Goal: Information Seeking & Learning: Learn about a topic

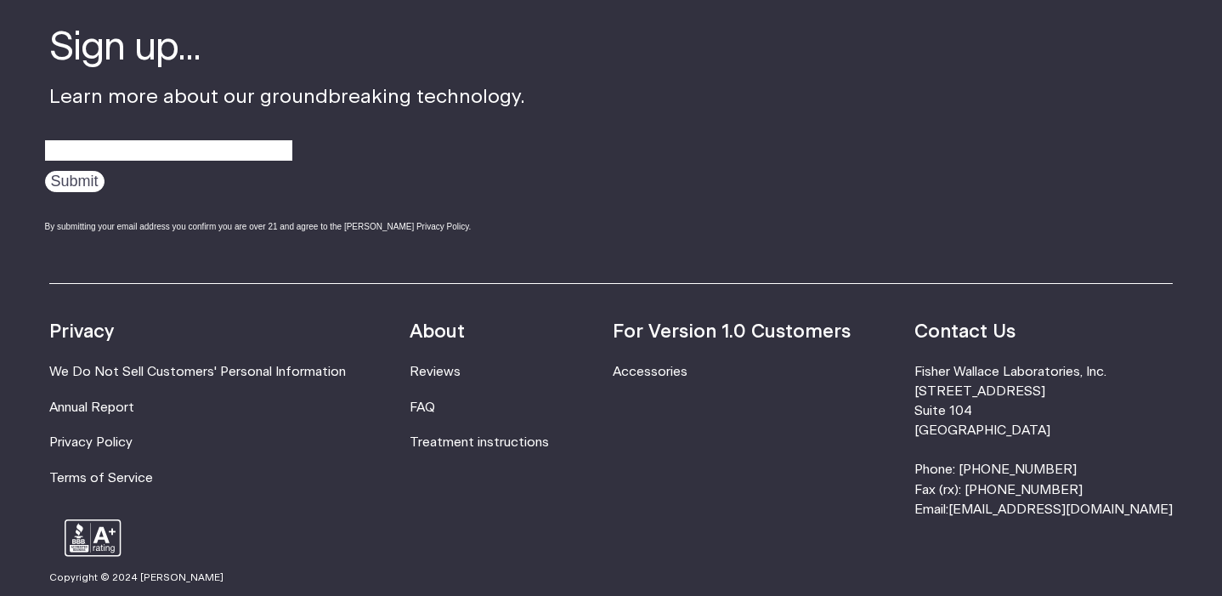
scroll to position [5450, 0]
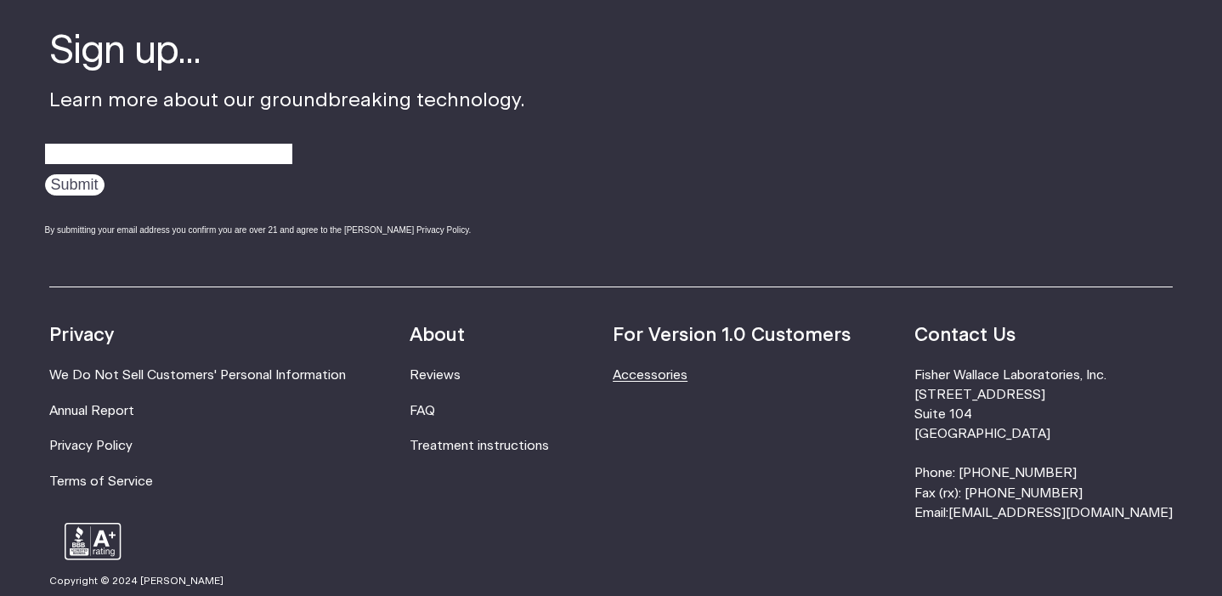
click at [688, 369] on link "Accessories" at bounding box center [650, 375] width 75 height 13
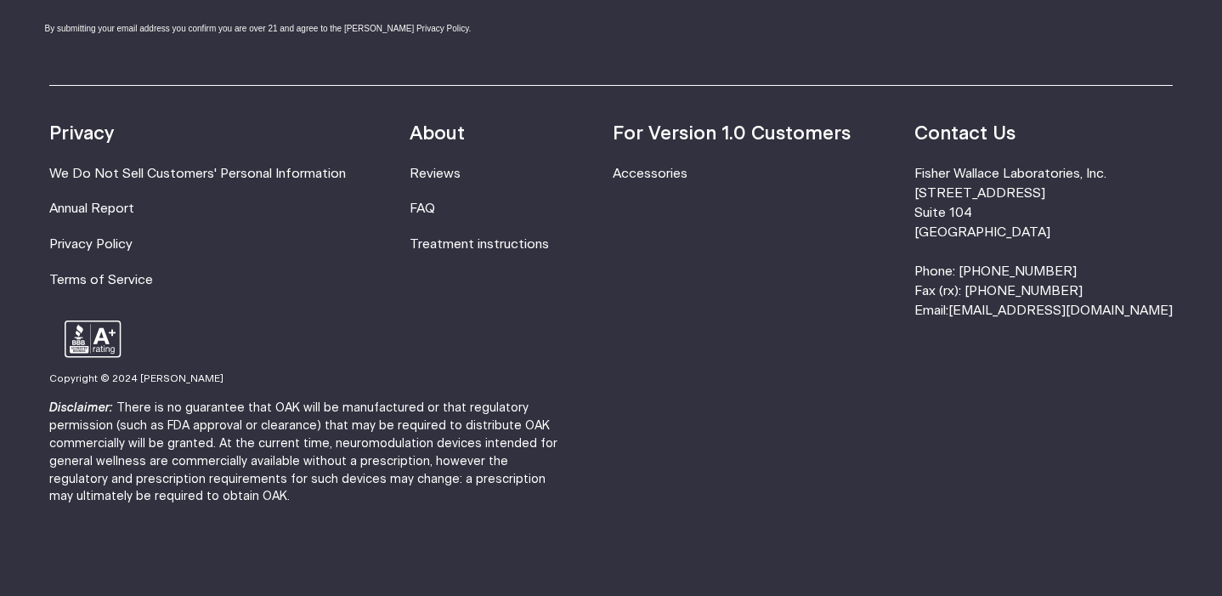
scroll to position [1389, 0]
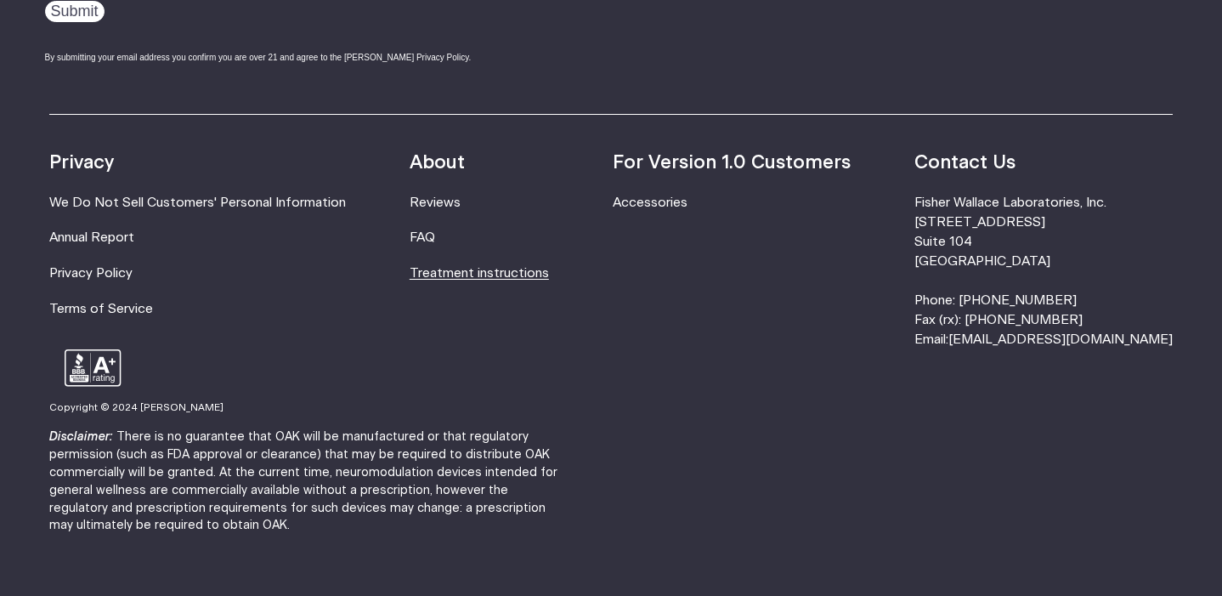
click at [482, 267] on link "Treatment instructions" at bounding box center [479, 273] width 139 height 13
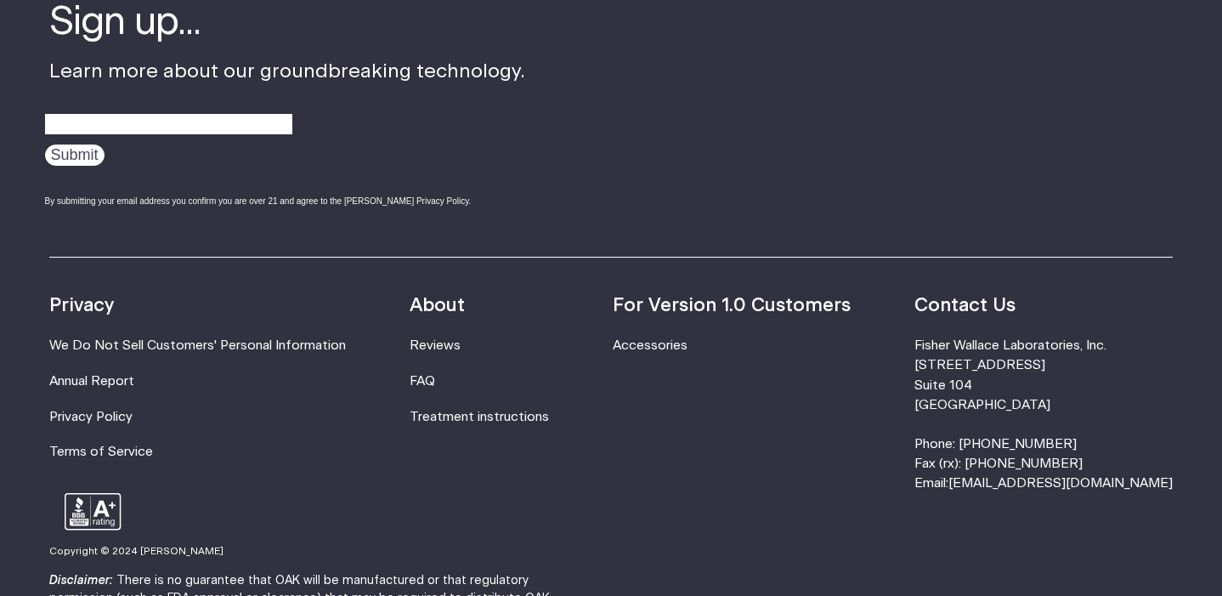
scroll to position [5262, 0]
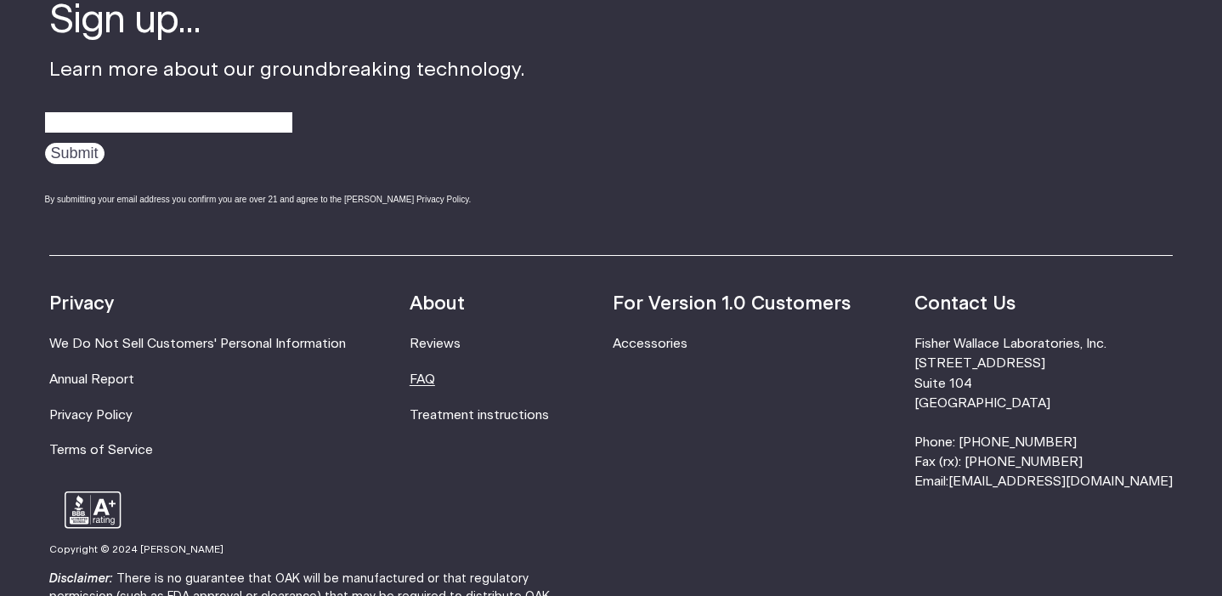
click at [435, 373] on link "FAQ" at bounding box center [422, 379] width 25 height 13
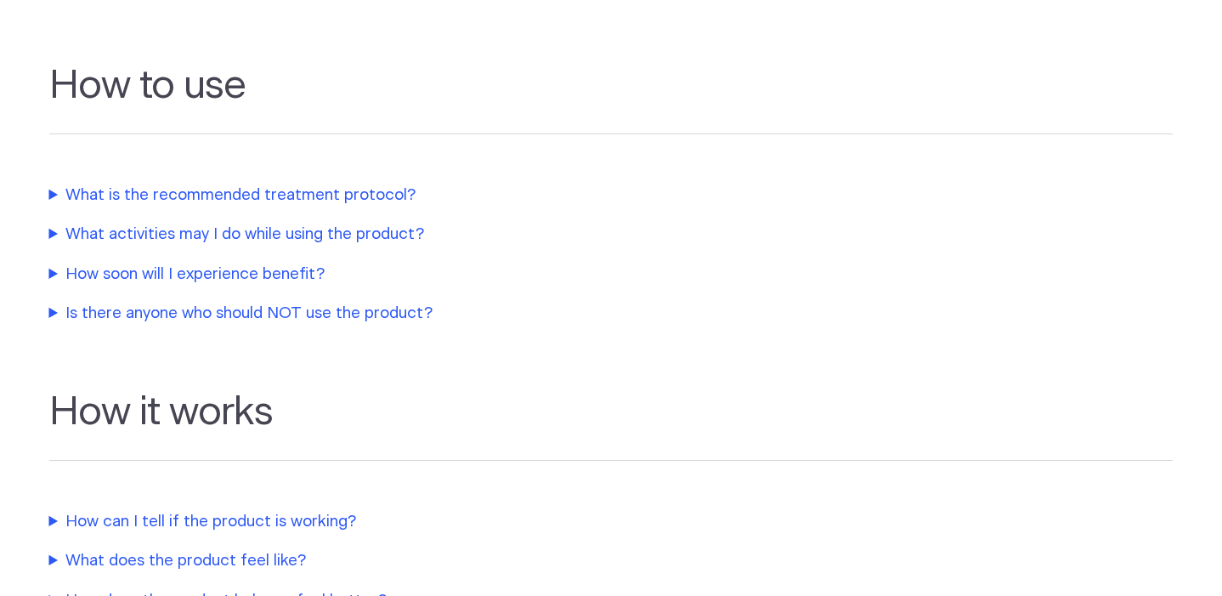
scroll to position [529, 0]
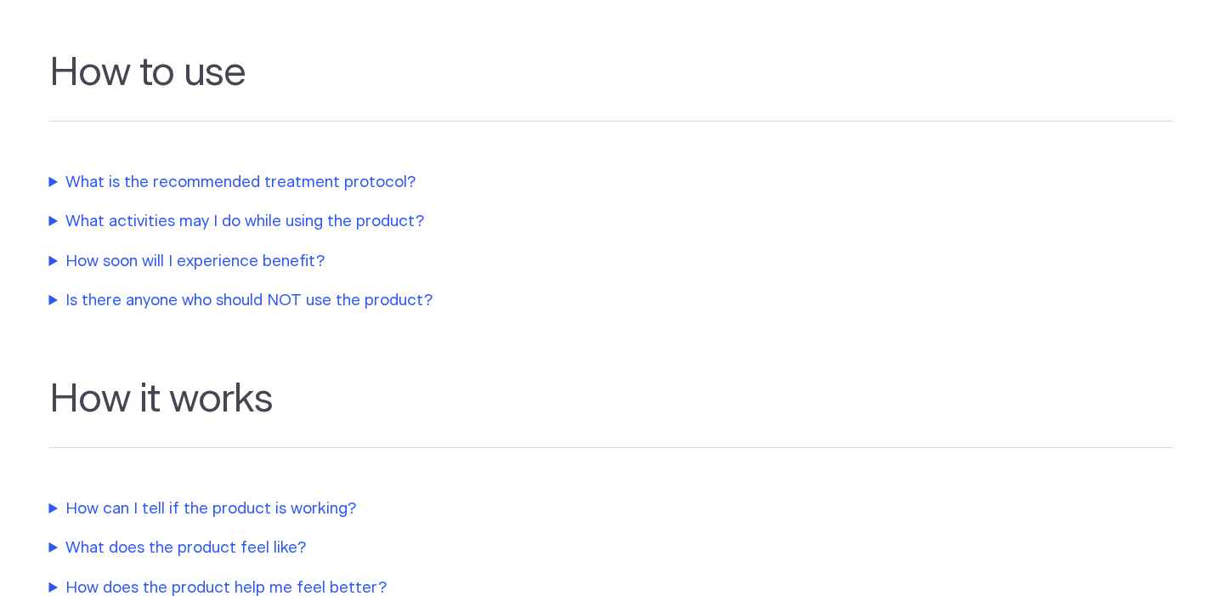
click at [249, 254] on summary "How soon will I experience benefit?" at bounding box center [406, 262] width 714 height 24
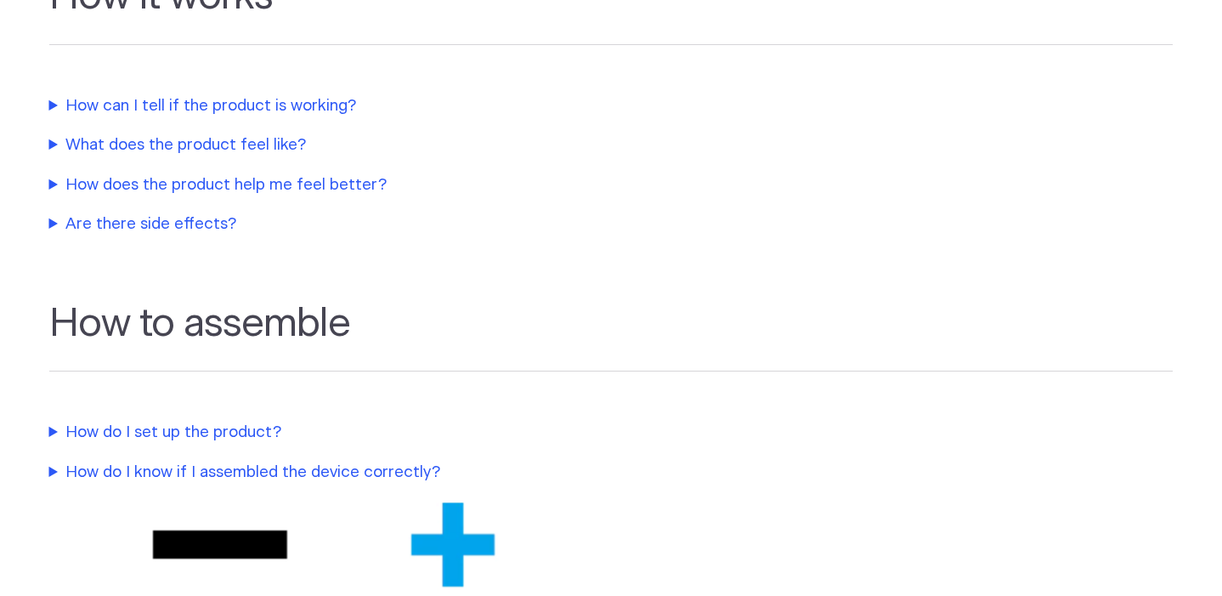
scroll to position [1006, 0]
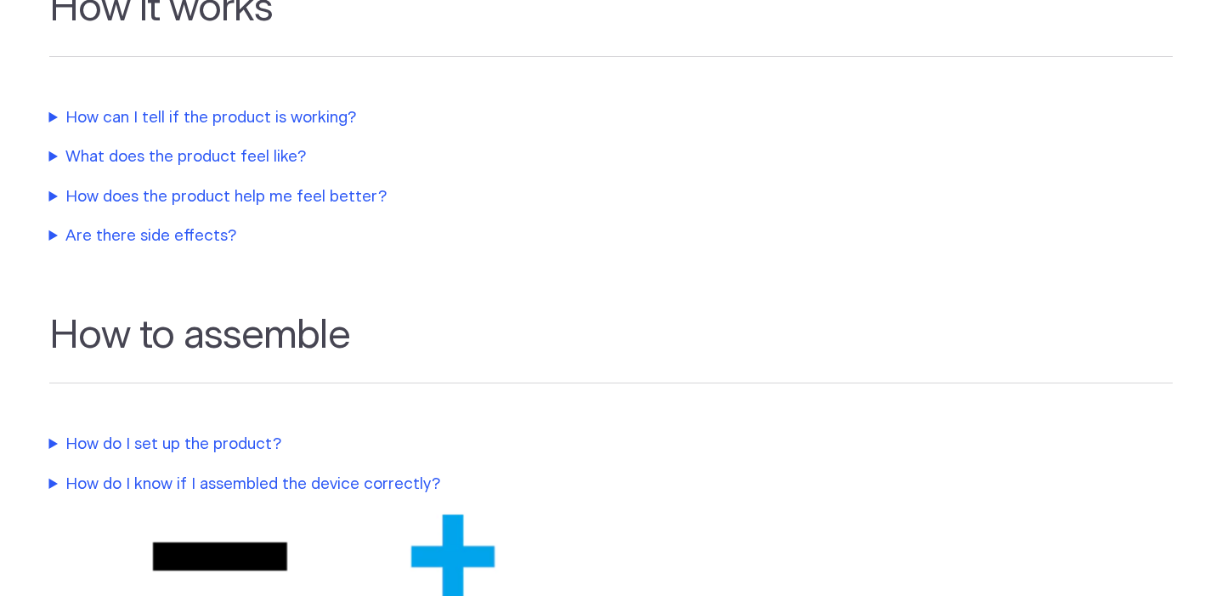
click at [158, 227] on summary "Are there side effects?" at bounding box center [406, 236] width 714 height 24
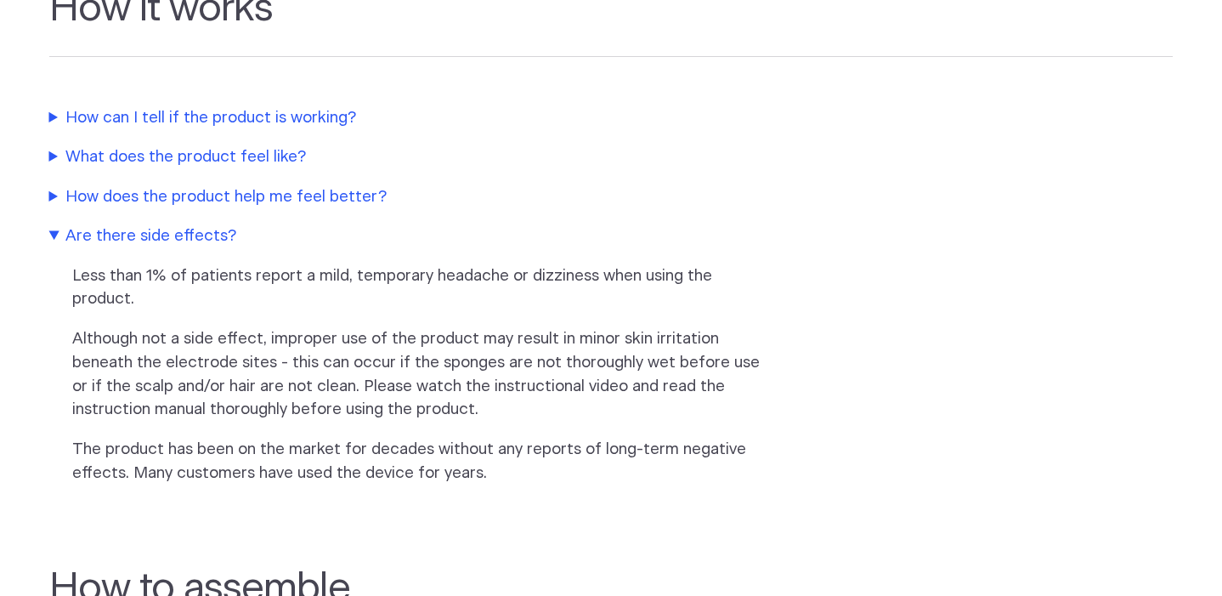
click at [235, 187] on summary "How does the product help me feel better?" at bounding box center [406, 197] width 714 height 24
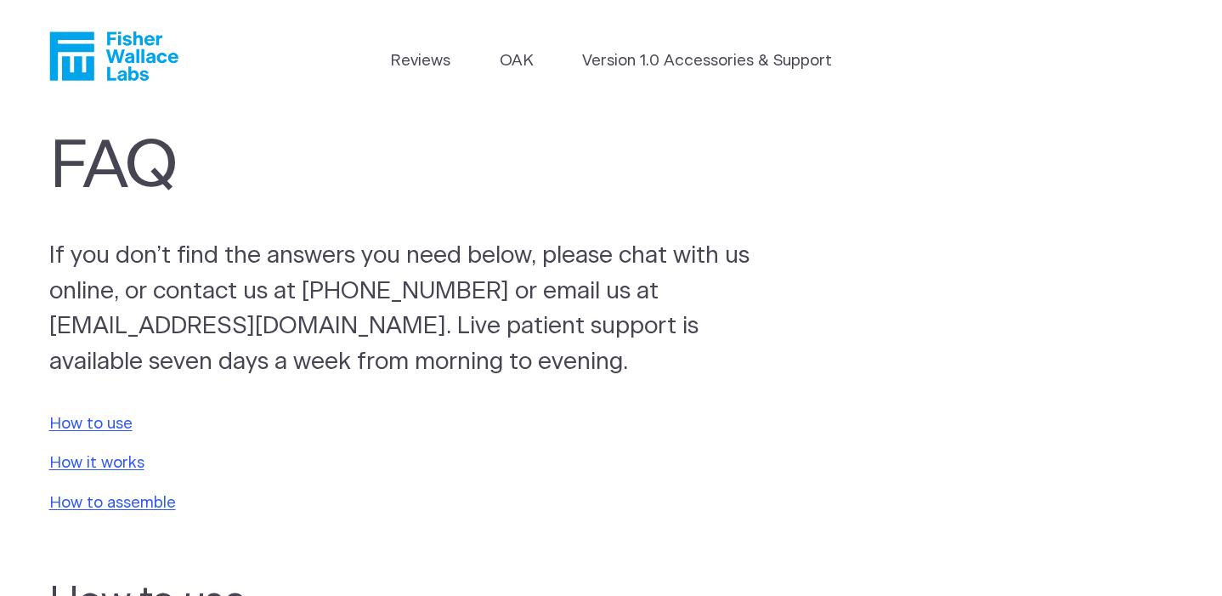
scroll to position [0, 0]
click at [108, 42] on icon "Fisher Wallace" at bounding box center [120, 55] width 116 height 49
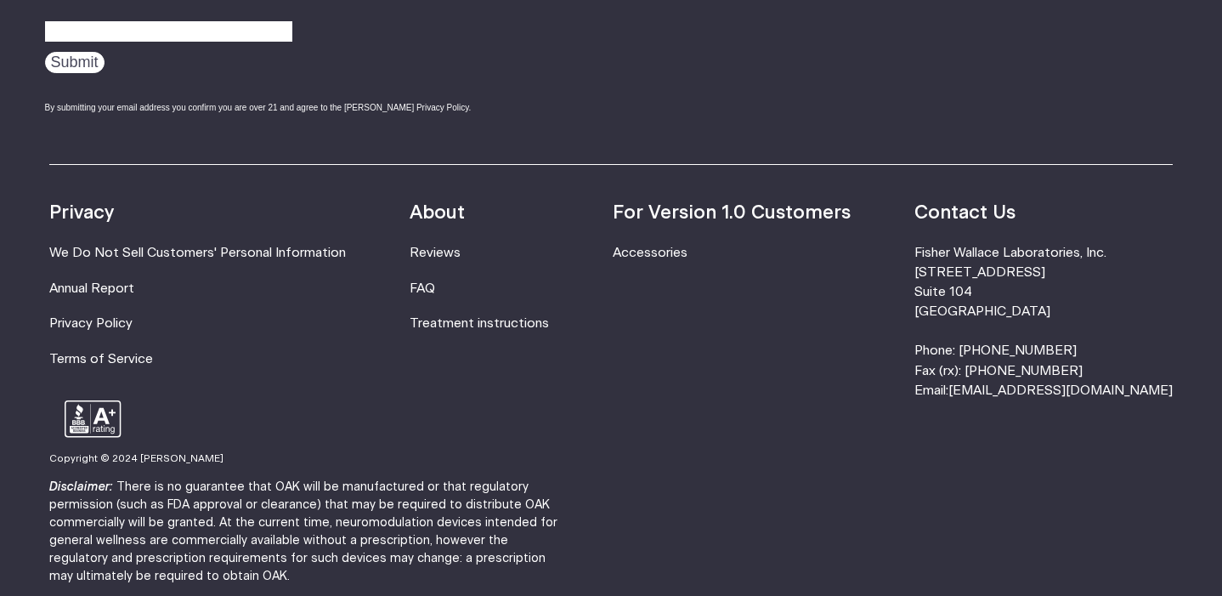
scroll to position [5572, 0]
click at [435, 283] on link "FAQ" at bounding box center [422, 289] width 25 height 13
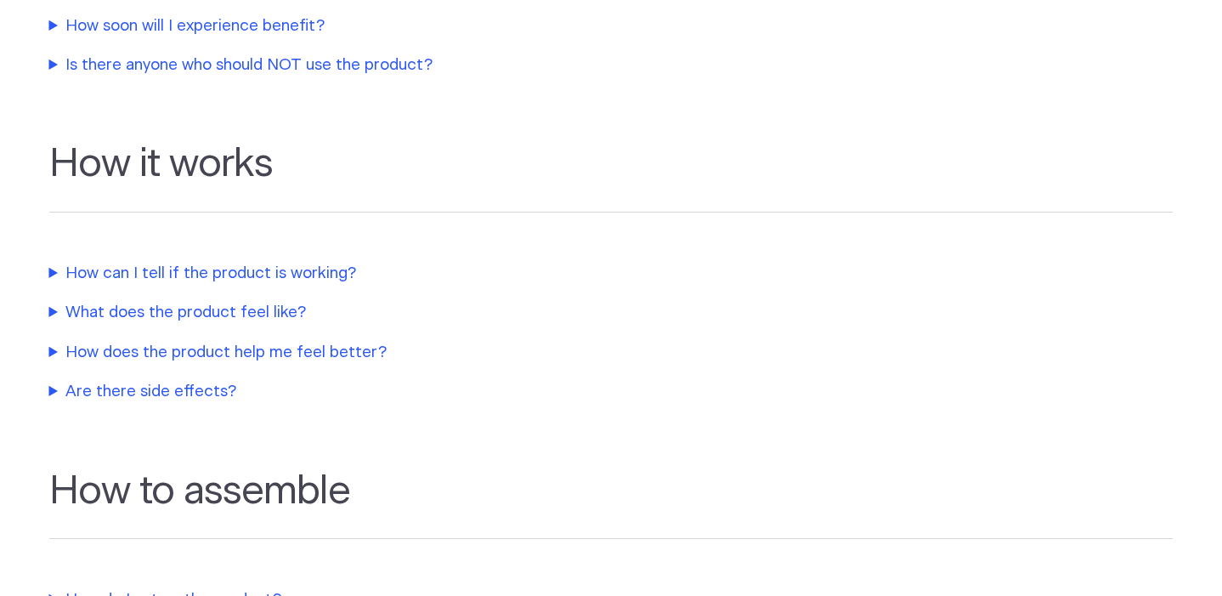
scroll to position [764, 0]
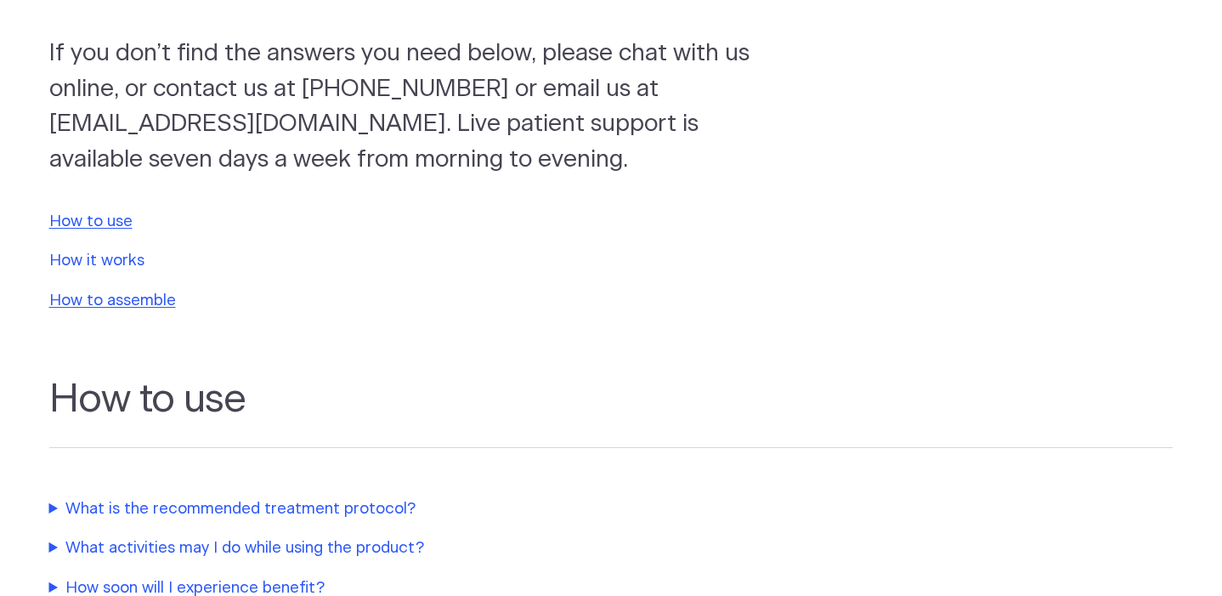
click at [100, 256] on link "How it works" at bounding box center [96, 260] width 95 height 16
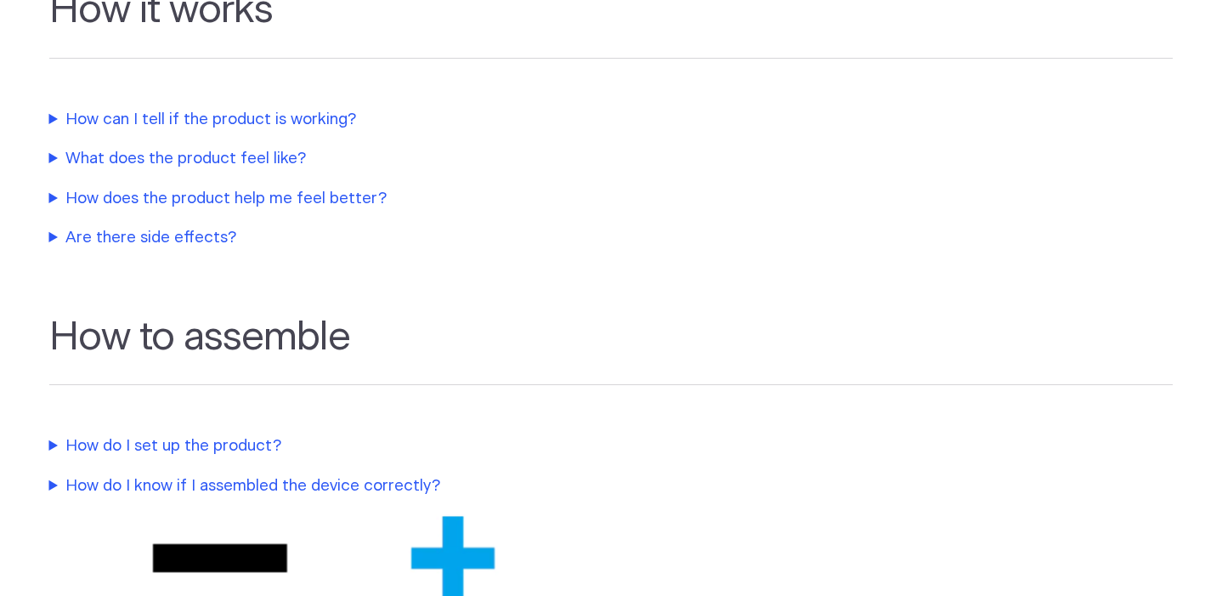
scroll to position [919, 0]
click at [172, 191] on summary "How does the product help me feel better?" at bounding box center [406, 198] width 714 height 24
